Goal: Obtain resource: Obtain resource

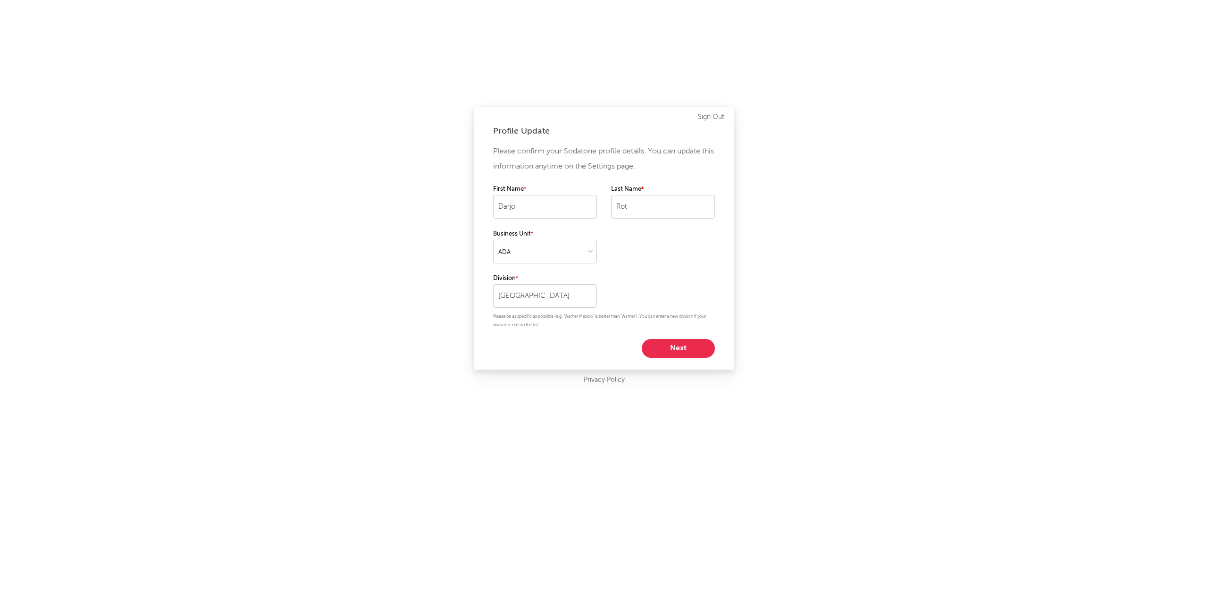
click at [679, 352] on button "Next" at bounding box center [678, 348] width 73 height 19
select select "other"
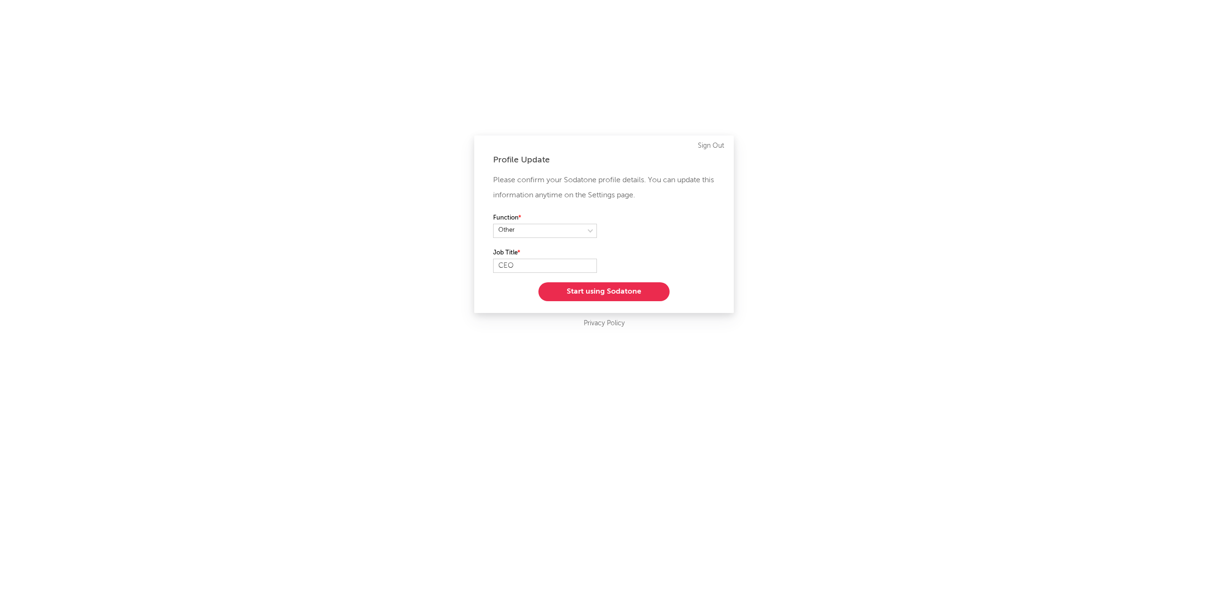
click at [613, 293] on button "Start using Sodatone" at bounding box center [604, 291] width 131 height 19
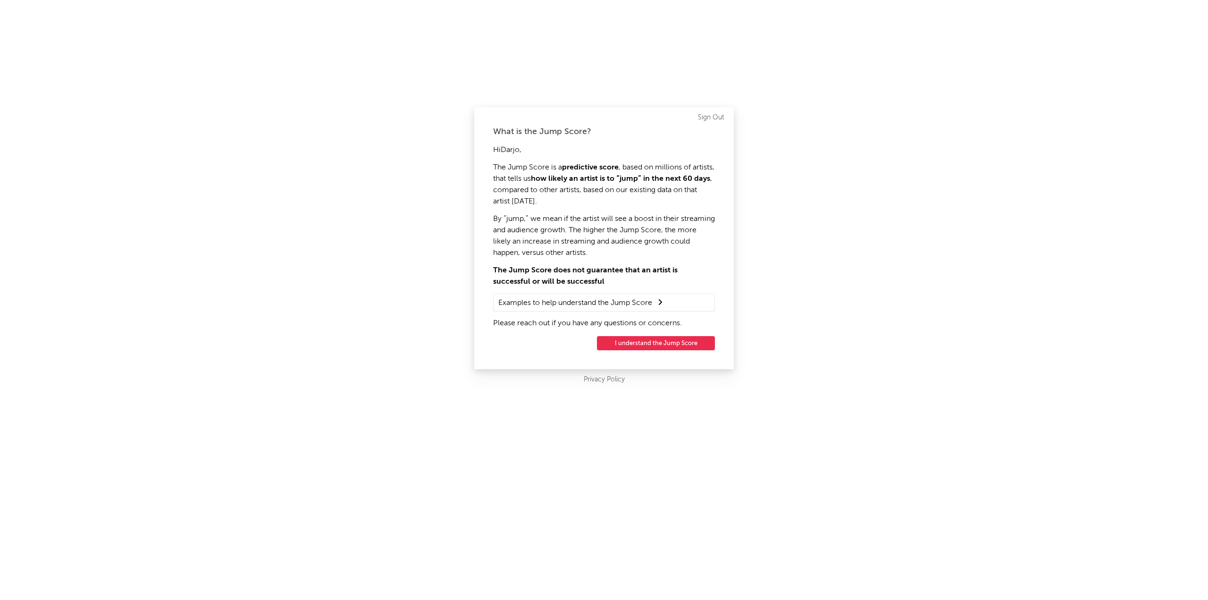
click at [650, 346] on button "I understand the Jump Score" at bounding box center [656, 343] width 118 height 14
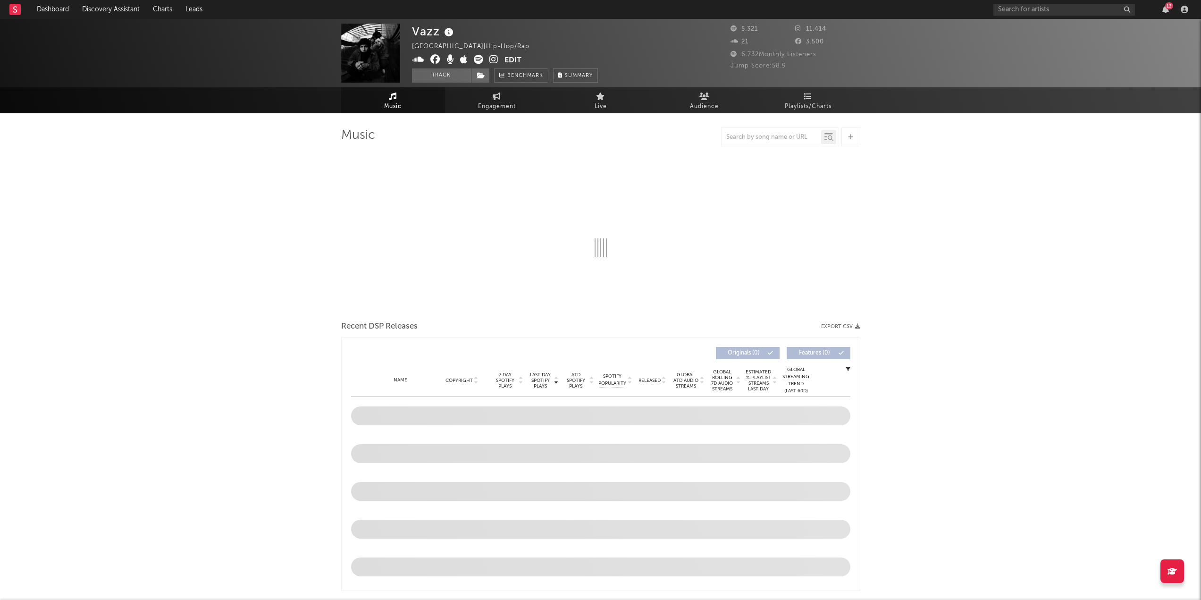
select select "6m"
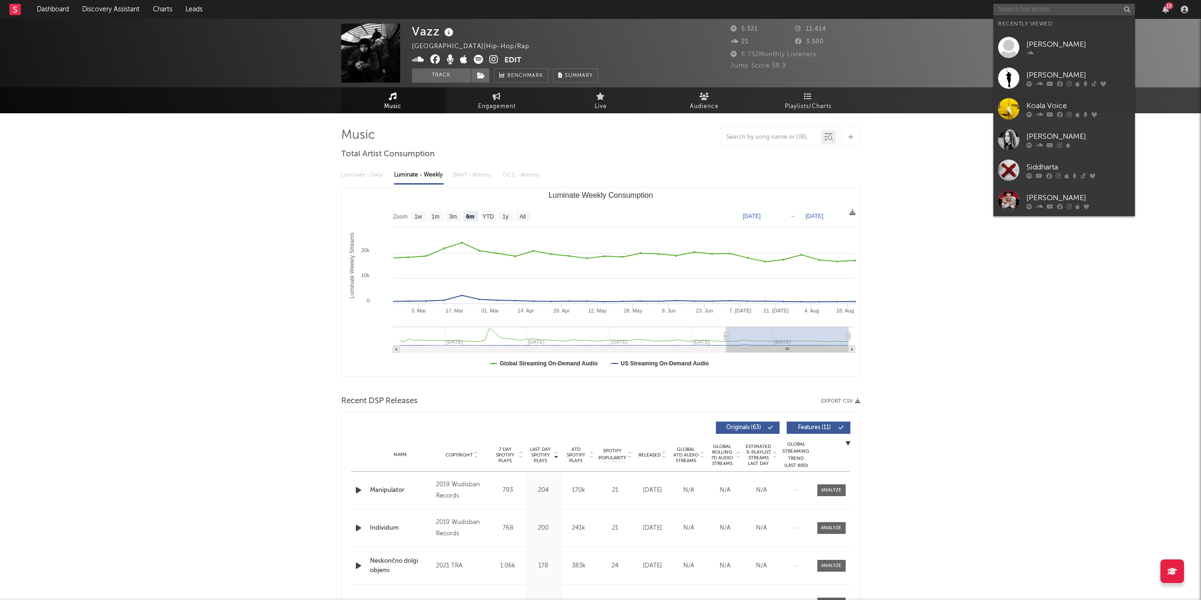
click at [1016, 9] on input "text" at bounding box center [1064, 10] width 142 height 12
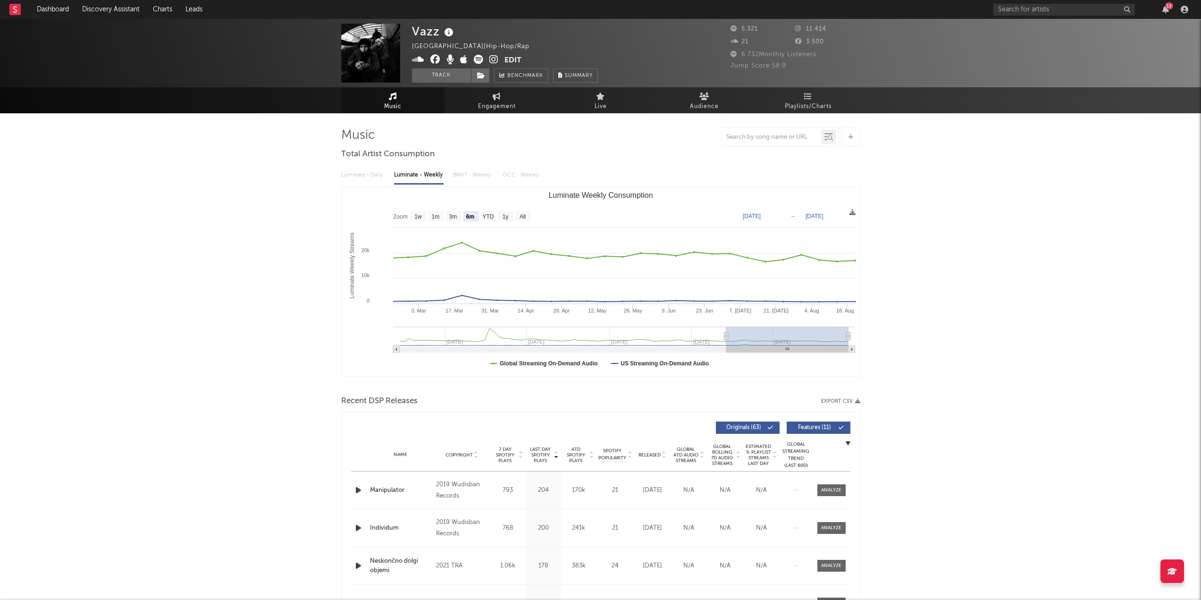
click at [934, 197] on div "Vazz [GEOGRAPHIC_DATA] | Hip-Hop/Rap Edit Track Benchmark Summary 5.321 11.414 …" at bounding box center [600, 594] width 1201 height 1151
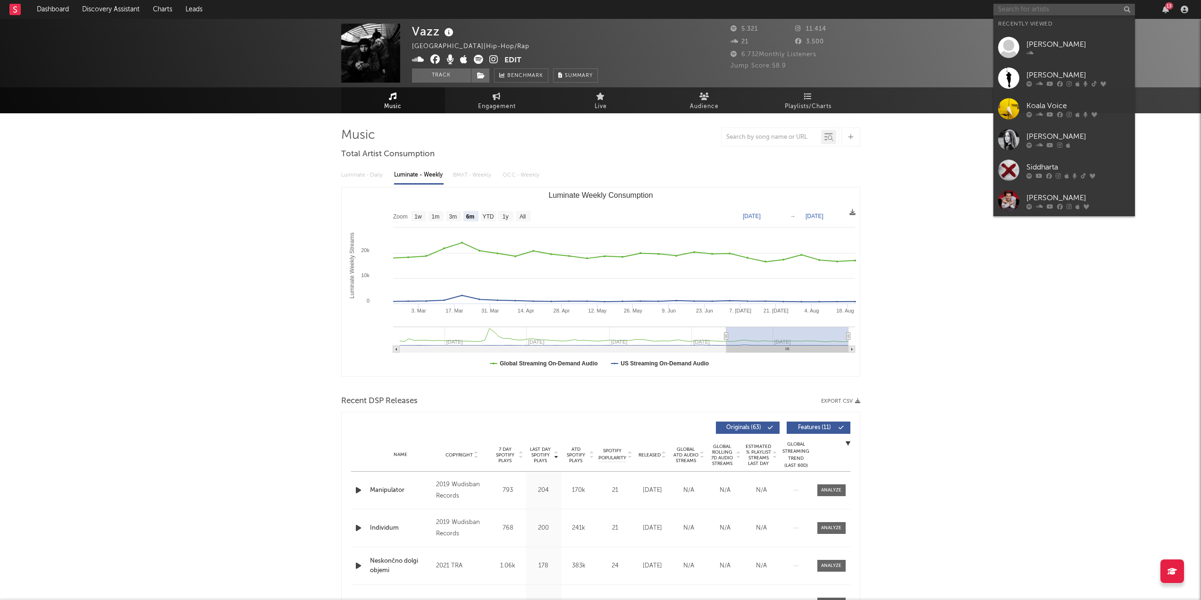
click at [1009, 8] on input "text" at bounding box center [1064, 10] width 142 height 12
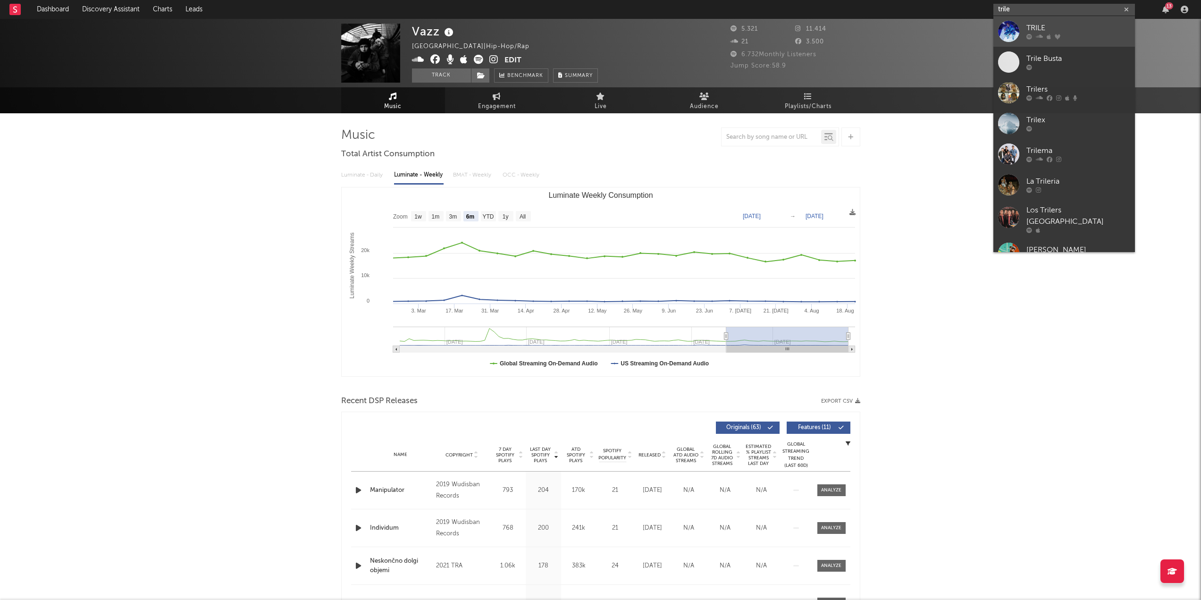
type input "trile"
click at [1030, 33] on div "TRILE" at bounding box center [1079, 28] width 104 height 11
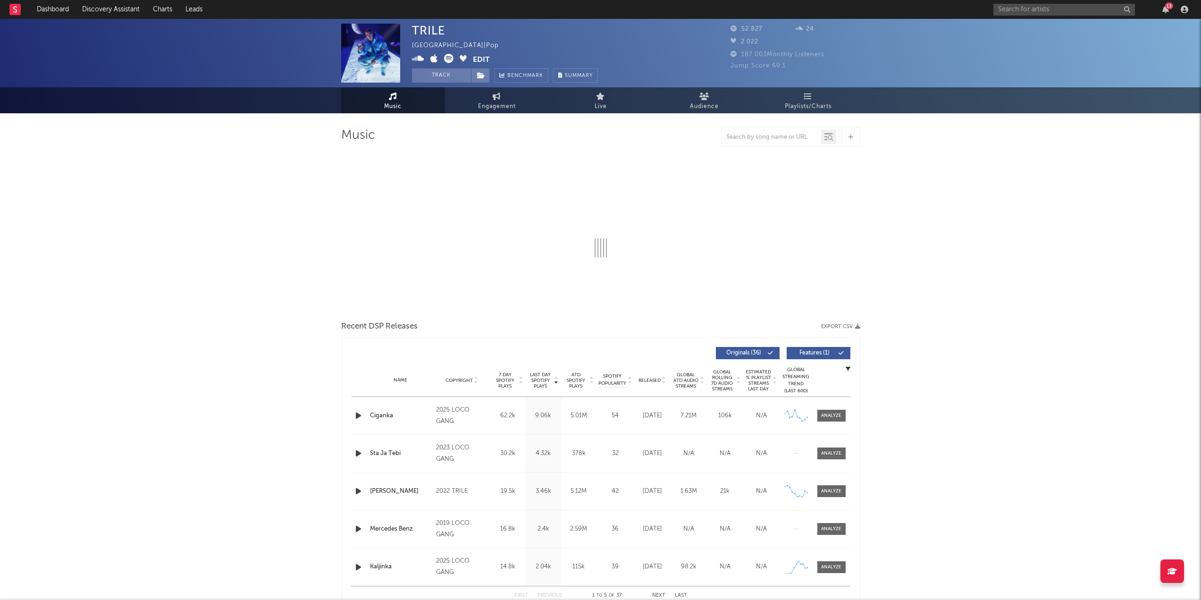
select select "6m"
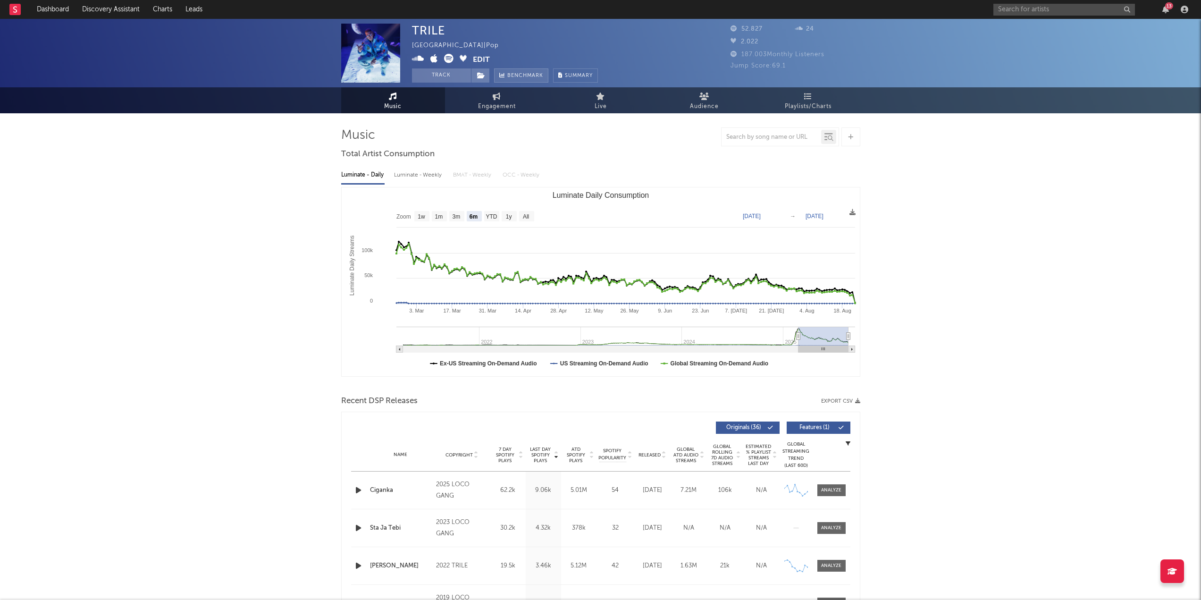
click at [524, 77] on span "Benchmark" at bounding box center [525, 75] width 36 height 11
click at [705, 99] on icon at bounding box center [704, 97] width 10 height 8
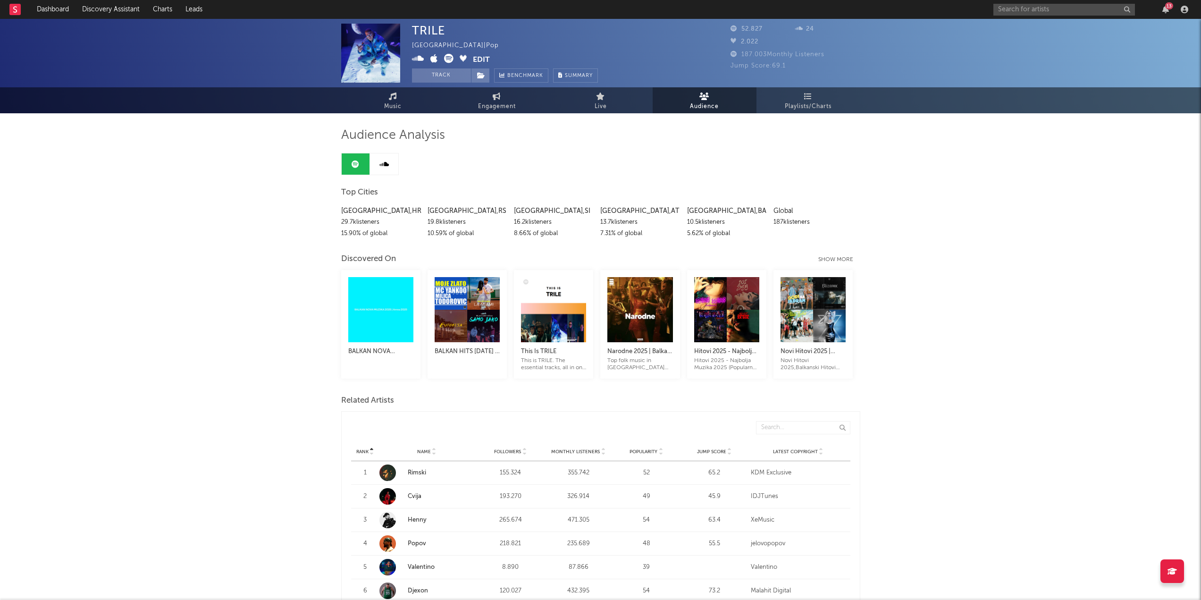
click at [825, 259] on div "Show more" at bounding box center [839, 259] width 42 height 11
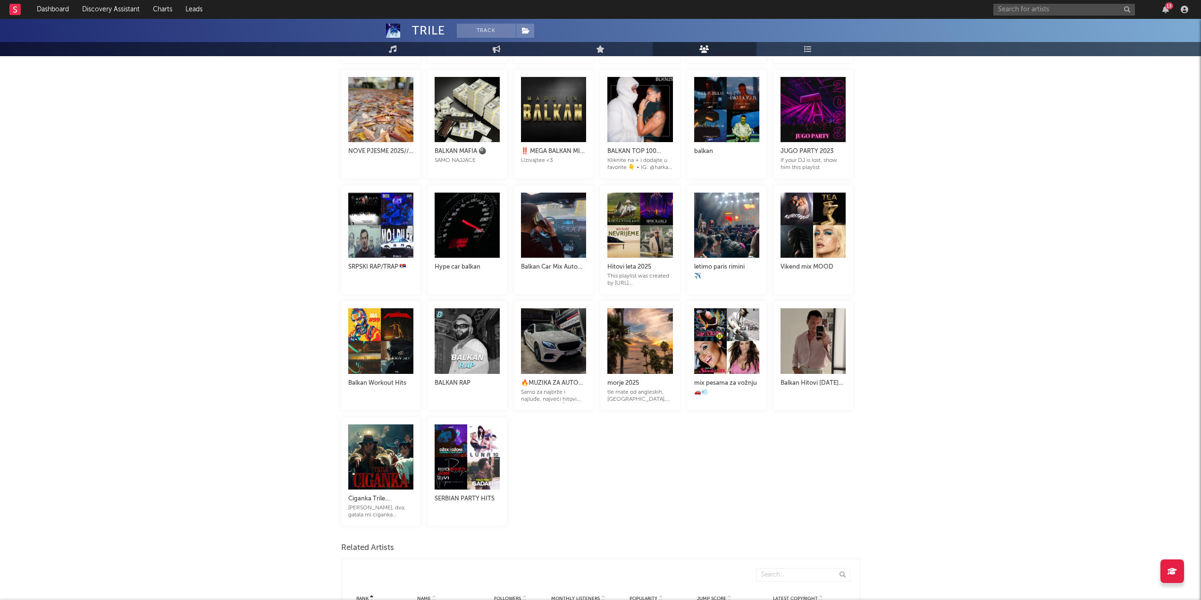
scroll to position [802, 0]
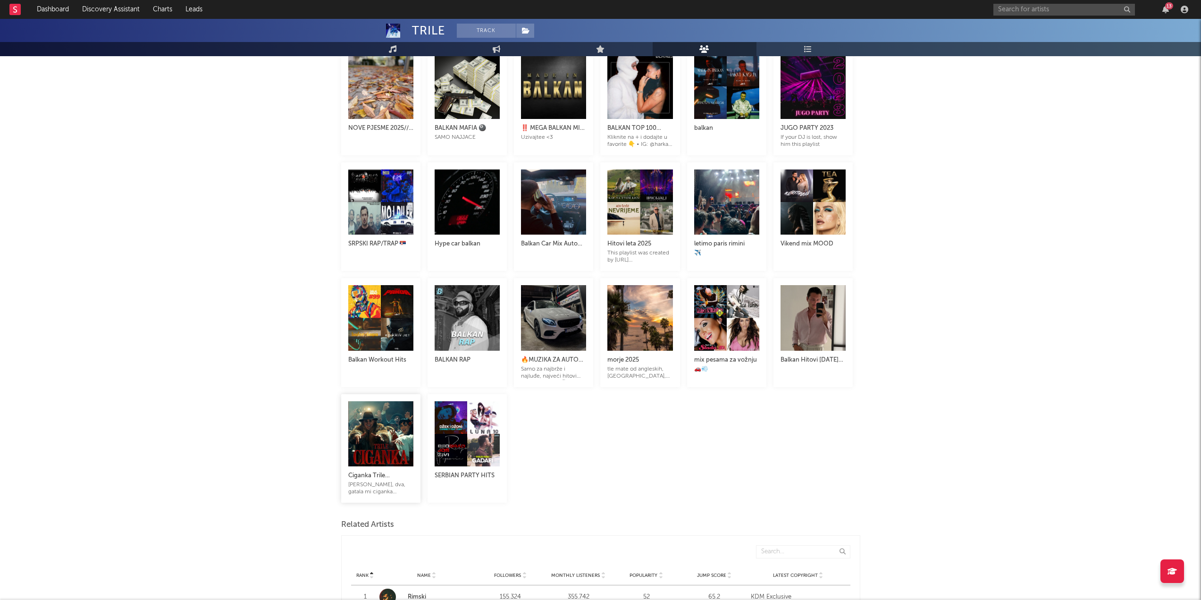
click at [370, 454] on div at bounding box center [380, 433] width 65 height 65
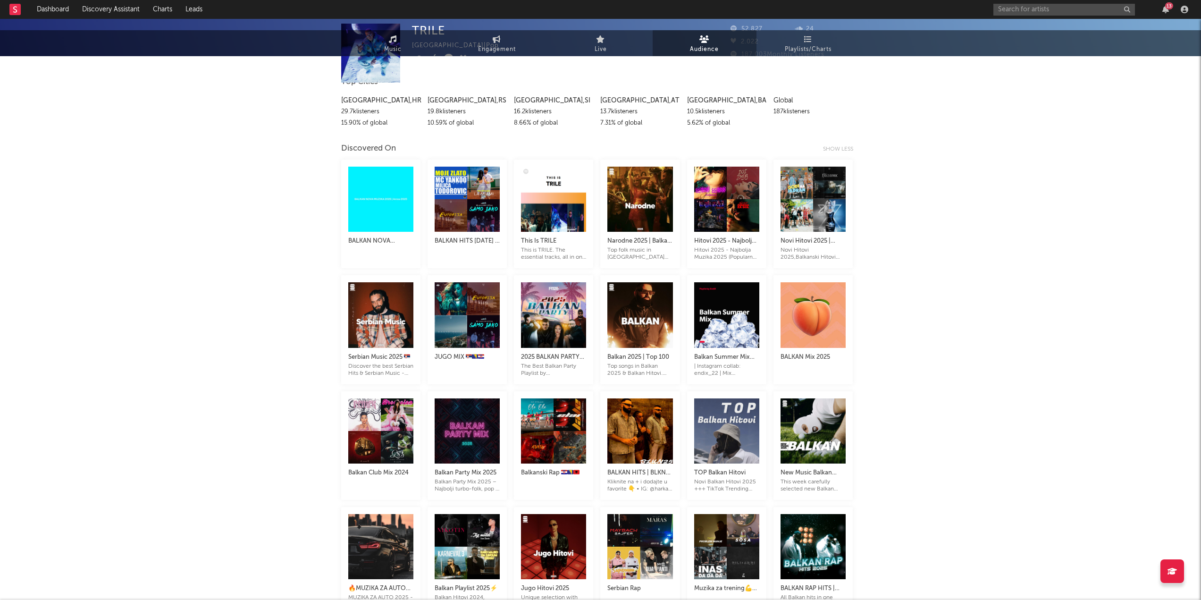
scroll to position [0, 0]
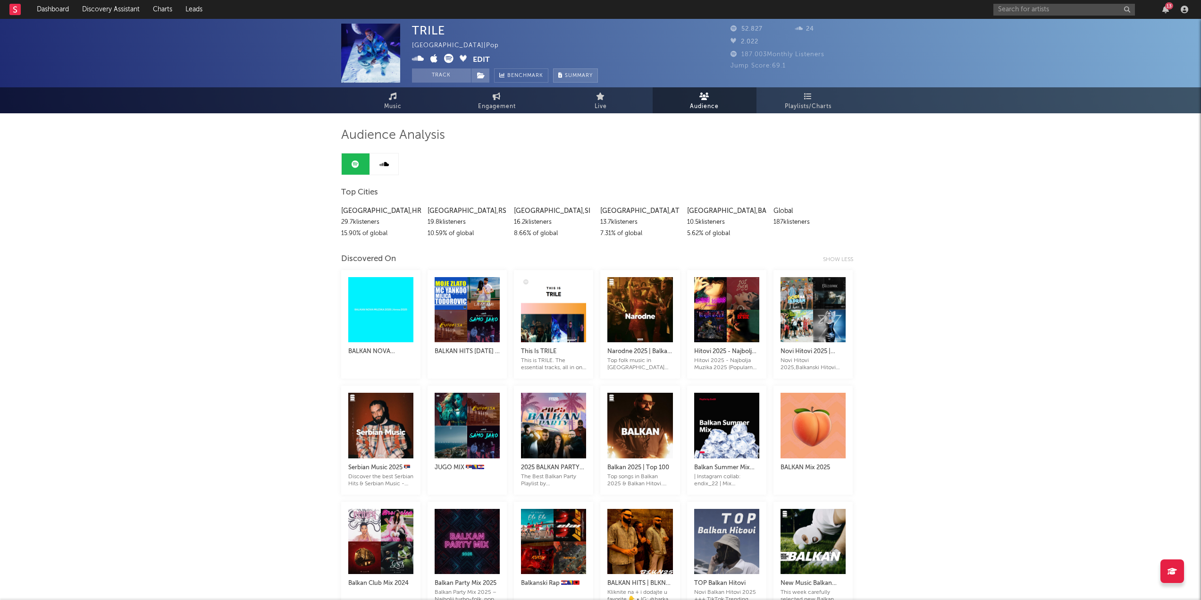
click at [571, 79] on button "Summary" at bounding box center [575, 75] width 45 height 14
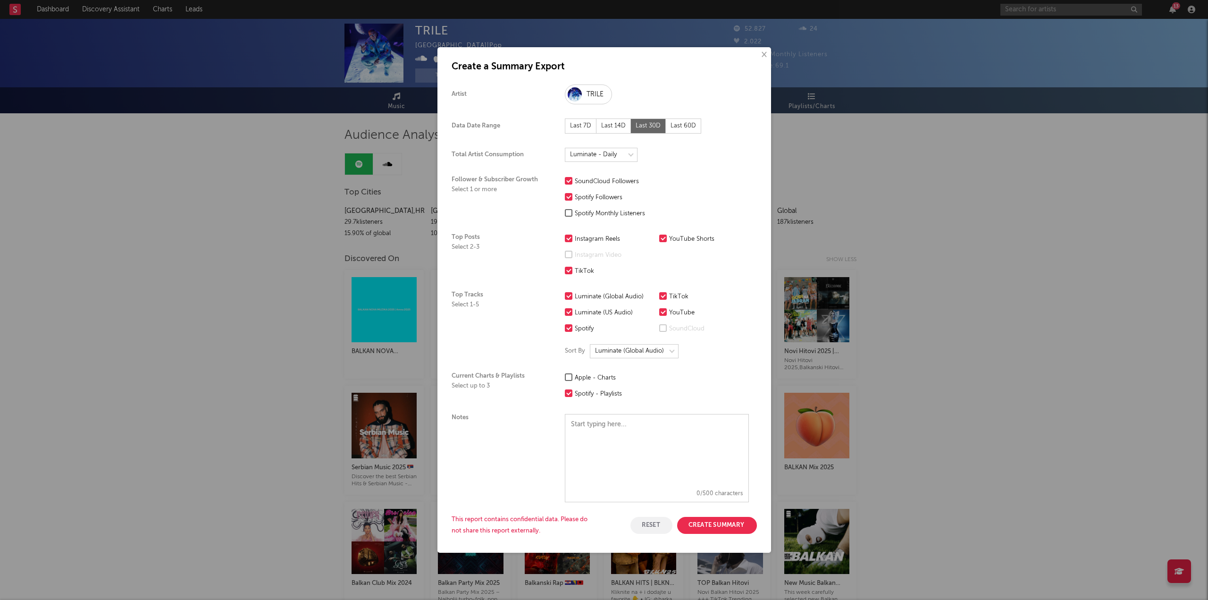
click at [570, 212] on div at bounding box center [569, 213] width 8 height 8
click at [565, 212] on input "Spotify Monthly Listeners" at bounding box center [565, 213] width 0 height 11
click at [569, 377] on div at bounding box center [569, 377] width 8 height 8
click at [565, 377] on input "Apple - Charts" at bounding box center [565, 377] width 0 height 11
click at [632, 152] on select at bounding box center [601, 155] width 73 height 14
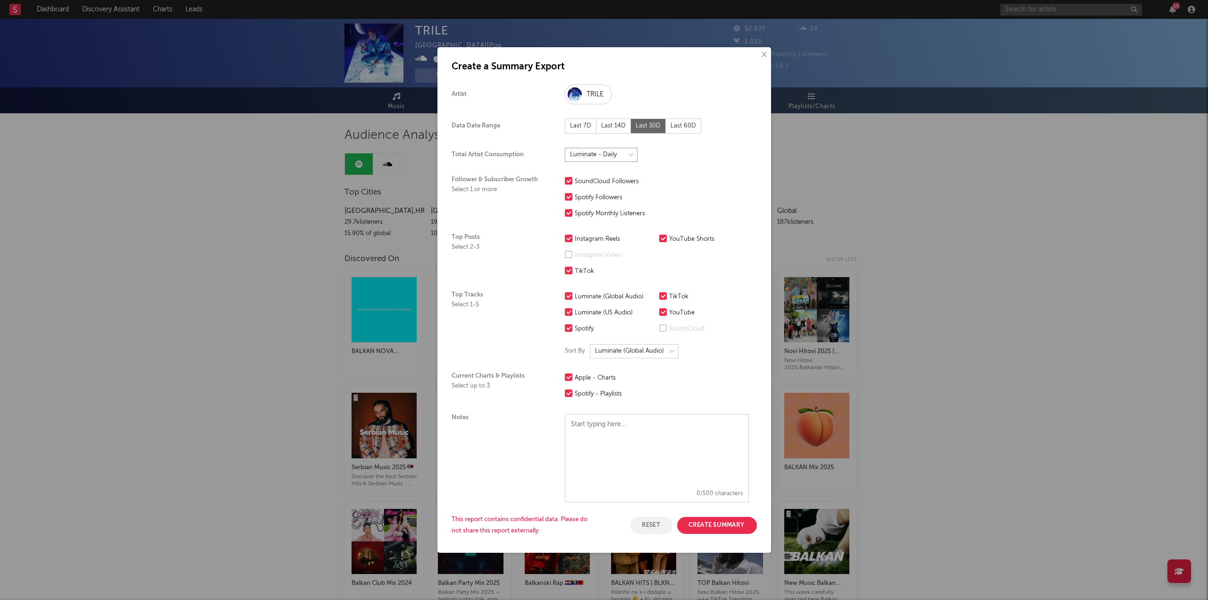
click at [565, 148] on select at bounding box center [601, 155] width 73 height 14
select select "[PERSON_NAME]-weekly"
click at [718, 523] on button "Create Summary" at bounding box center [717, 525] width 80 height 17
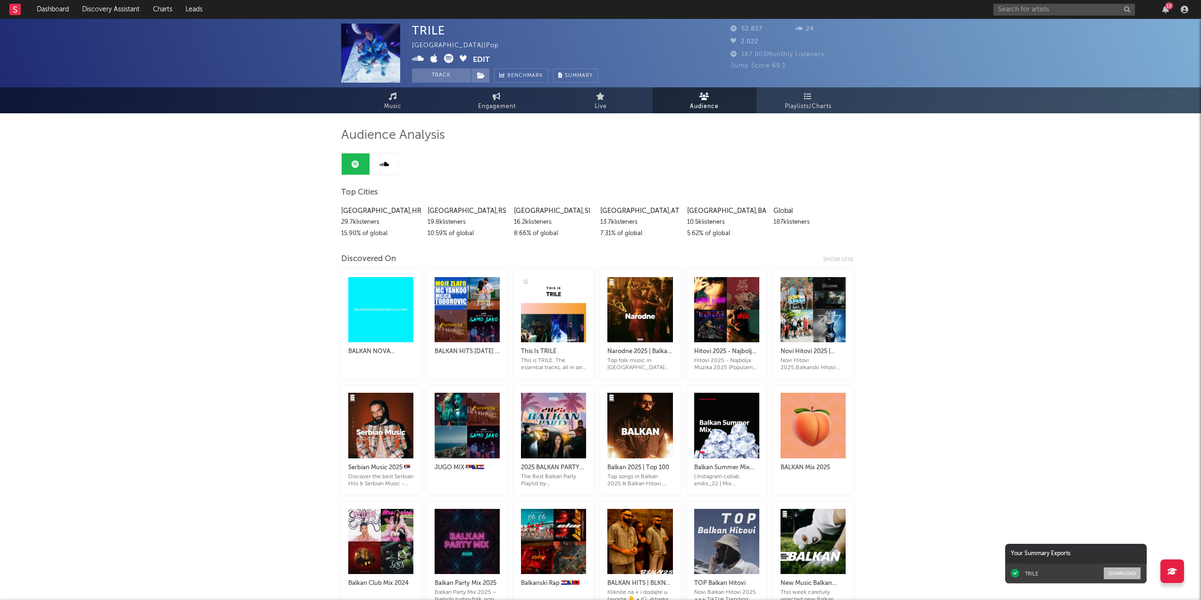
click at [1119, 570] on button "Download" at bounding box center [1122, 573] width 37 height 12
